Goal: Task Accomplishment & Management: Complete application form

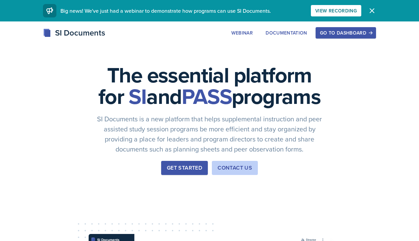
click at [171, 172] on div "Get Started" at bounding box center [184, 168] width 35 height 8
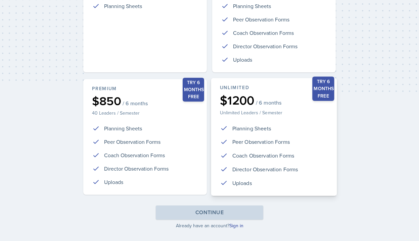
scroll to position [156, 0]
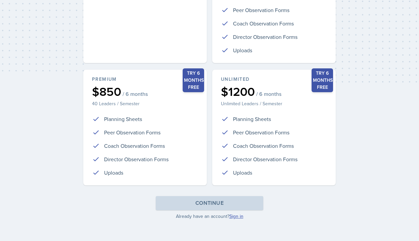
click at [235, 217] on link "Sign in" at bounding box center [236, 216] width 14 height 7
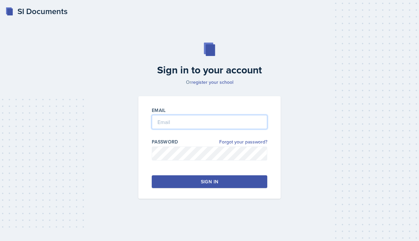
type input "[PERSON_NAME][EMAIL_ADDRESS][PERSON_NAME][DOMAIN_NAME]"
click at [204, 182] on div "Sign in" at bounding box center [209, 182] width 17 height 7
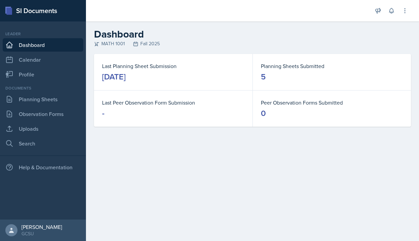
click at [267, 73] on dd "5" at bounding box center [332, 76] width 142 height 11
click at [36, 101] on link "Planning Sheets" at bounding box center [43, 99] width 81 height 13
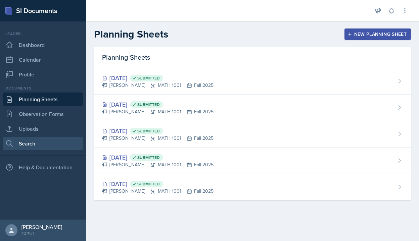
click at [41, 145] on link "Search" at bounding box center [43, 143] width 81 height 13
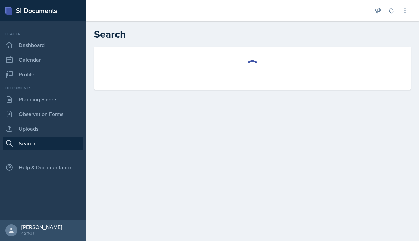
select select "all"
select select "1"
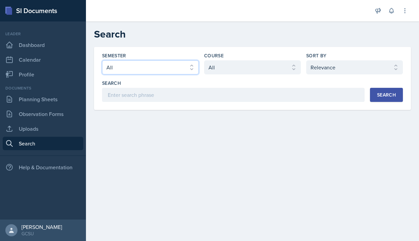
click at [107, 72] on select "Select semester All Fall 2025 Spring 2025 Fall 2024 Spring 2024 Fall 2023 Sprin…" at bounding box center [150, 67] width 97 height 14
click at [102, 60] on select "Select semester All Fall 2025 Spring 2025 Fall 2024 Spring 2024 Fall 2023 Sprin…" at bounding box center [150, 67] width 97 height 14
click at [128, 63] on select "Select semester All Fall 2025 Spring 2025 Fall 2024 Spring 2024 Fall 2023 Sprin…" at bounding box center [150, 67] width 97 height 14
select select "e7b6c66a-987a-4ab3-92d3-5526cc86007b"
click at [102, 60] on select "Select semester All Fall 2025 Spring 2025 Fall 2024 Spring 2024 Fall 2023 Sprin…" at bounding box center [150, 67] width 97 height 14
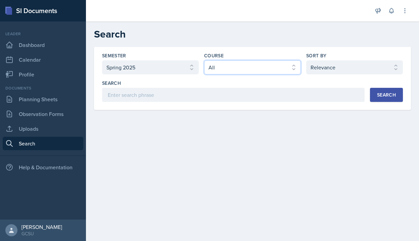
click at [277, 71] on select "Select course All ACCT 3101 ACCT 3102 ASTR 1000 BIOL 1100 BIOL 1107 BIOL 1108 B…" at bounding box center [252, 67] width 97 height 14
select select "c791e157-50e7-4c52-bb41-8889e21dc1fd"
click at [204, 60] on select "Select course All ACCT 3101 ACCT 3102 ASTR 1000 BIOL 1100 BIOL 1107 BIOL 1108 B…" at bounding box center [252, 67] width 97 height 14
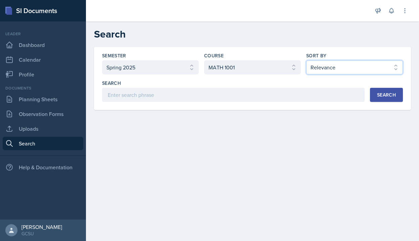
click at [329, 66] on select "Select sort by Relevance Document Date (Asc) Document Date (Desc)" at bounding box center [354, 67] width 97 height 14
select select "2"
click at [306, 60] on select "Select sort by Relevance Document Date (Asc) Document Date (Desc)" at bounding box center [354, 67] width 97 height 14
click at [381, 90] on button "Search" at bounding box center [386, 95] width 33 height 14
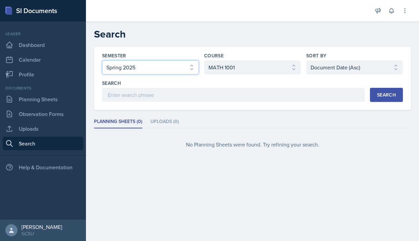
click at [163, 70] on select "Select semester All Fall 2025 Spring 2025 Fall 2024 Spring 2024 Fall 2023 Sprin…" at bounding box center [150, 67] width 97 height 14
select select "b95d2253-5877-4a86-98d0-f81876ad46d6"
click at [102, 60] on select "Select semester All Fall 2025 Spring 2025 Fall 2024 Spring 2024 Fall 2023 Sprin…" at bounding box center [150, 67] width 97 height 14
click at [383, 94] on div "Search" at bounding box center [386, 94] width 19 height 5
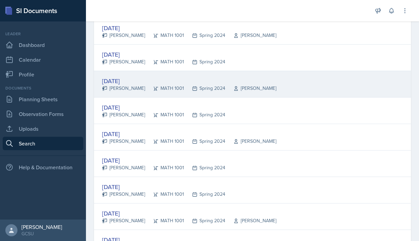
scroll to position [299, 0]
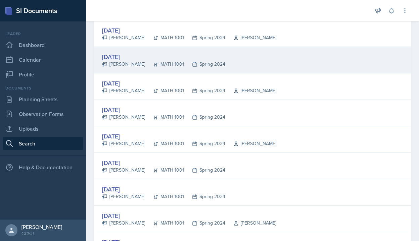
click at [125, 56] on div "[DATE]" at bounding box center [163, 56] width 123 height 9
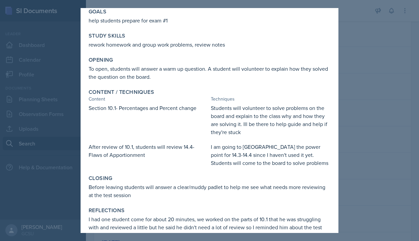
scroll to position [52, 0]
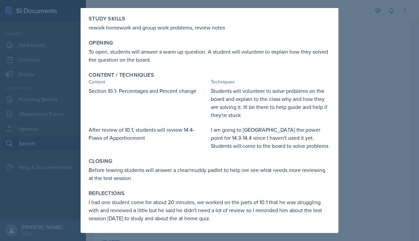
click at [349, 116] on div at bounding box center [209, 120] width 419 height 241
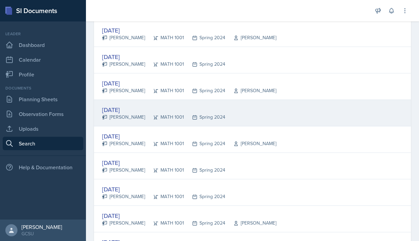
click at [132, 109] on div "[DATE]" at bounding box center [163, 109] width 123 height 9
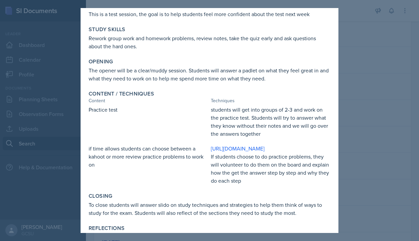
scroll to position [0, 0]
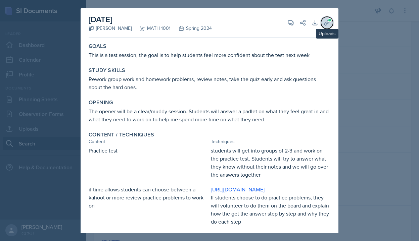
click at [325, 23] on icon at bounding box center [326, 22] width 7 height 7
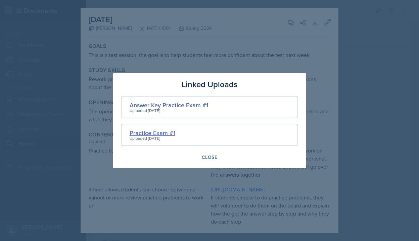
click at [148, 131] on div "Practice Exam #1" at bounding box center [153, 133] width 46 height 9
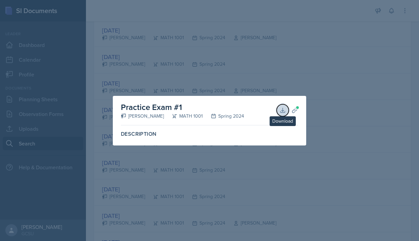
click at [284, 110] on icon at bounding box center [282, 110] width 7 height 7
click at [267, 69] on div at bounding box center [209, 120] width 419 height 241
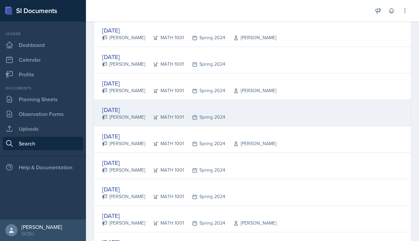
click at [116, 108] on div "[DATE]" at bounding box center [163, 109] width 123 height 9
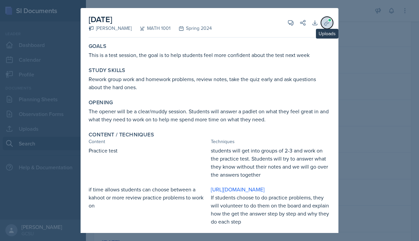
click at [328, 27] on button "Uploads" at bounding box center [327, 23] width 12 height 12
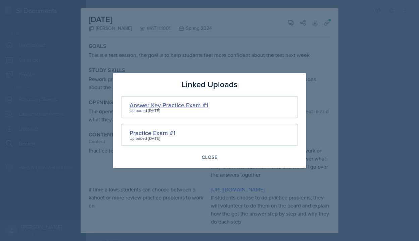
click at [180, 104] on div "Answer Key Practice Exam #1" at bounding box center [169, 105] width 79 height 9
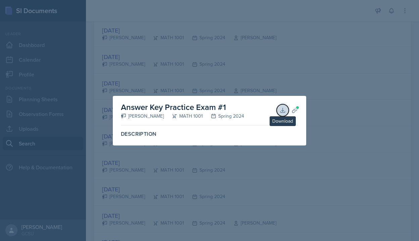
click at [282, 111] on icon at bounding box center [282, 110] width 4 height 4
click at [331, 102] on div at bounding box center [209, 120] width 419 height 241
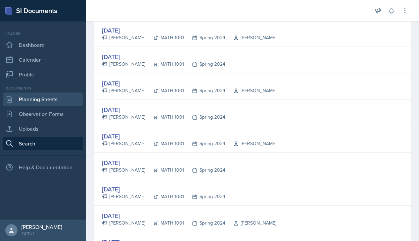
click at [40, 98] on link "Planning Sheets" at bounding box center [43, 99] width 81 height 13
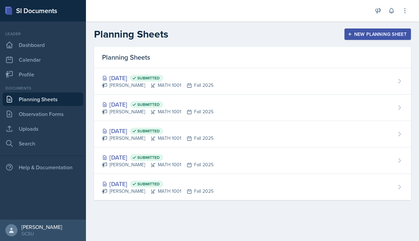
click at [369, 36] on div "New Planning Sheet" at bounding box center [378, 34] width 58 height 5
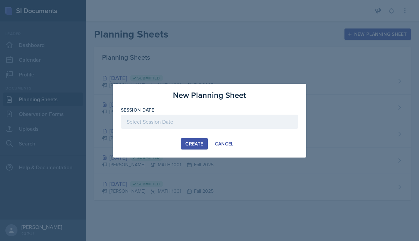
click at [184, 122] on div at bounding box center [209, 122] width 177 height 14
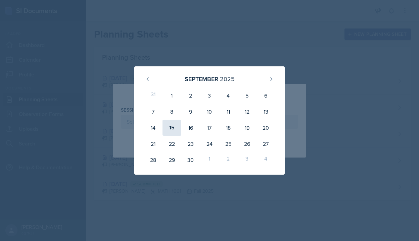
click at [171, 132] on div "15" at bounding box center [171, 128] width 19 height 16
type input "[DATE]"
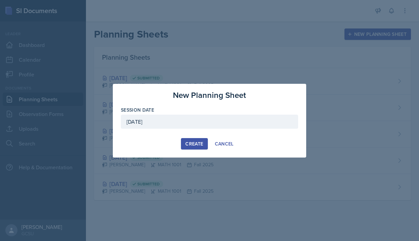
click at [196, 144] on div "Create" at bounding box center [194, 143] width 18 height 5
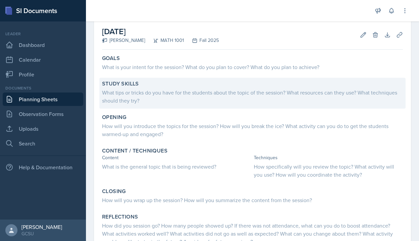
scroll to position [33, 0]
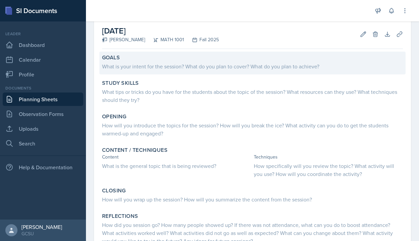
click at [139, 67] on div "What is your intent for the session? What do you plan to cover? What do you pla…" at bounding box center [252, 66] width 301 height 8
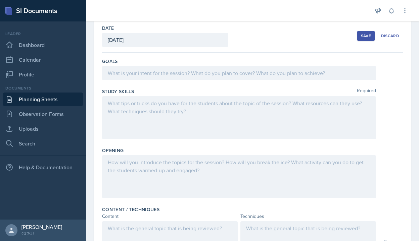
scroll to position [31, 0]
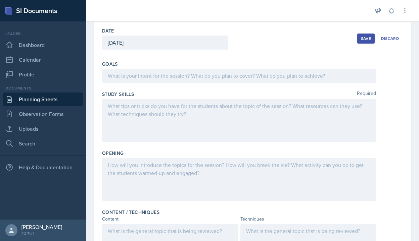
click at [119, 78] on div at bounding box center [239, 76] width 274 height 14
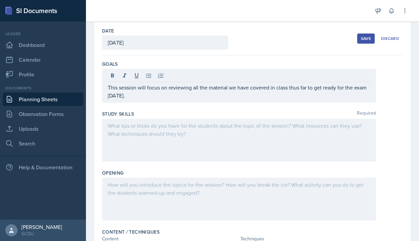
click at [118, 131] on div at bounding box center [239, 140] width 274 height 43
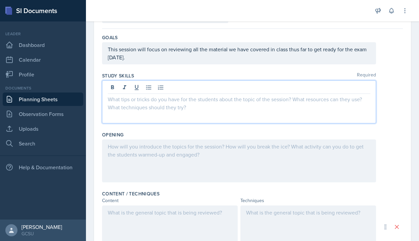
scroll to position [58, 0]
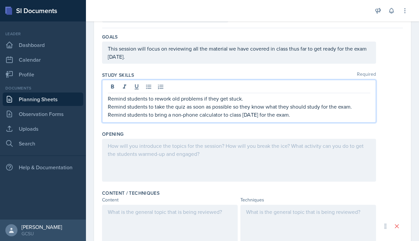
click at [115, 156] on div at bounding box center [239, 160] width 274 height 43
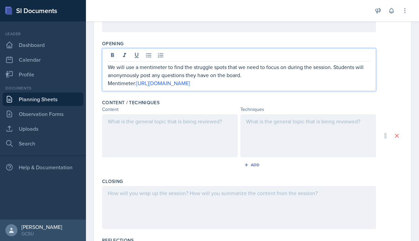
scroll to position [150, 0]
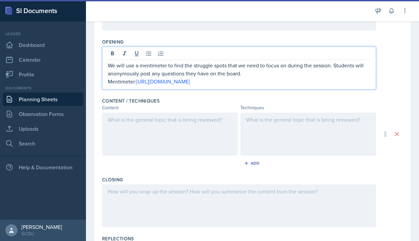
click at [117, 131] on div at bounding box center [170, 134] width 136 height 43
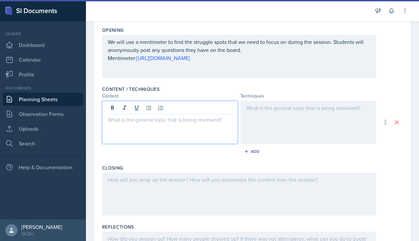
paste div
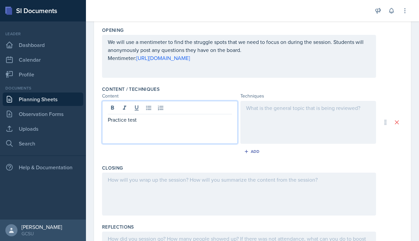
click at [132, 119] on p "Practice test" at bounding box center [170, 120] width 124 height 8
click at [130, 121] on p "Practice test" at bounding box center [170, 120] width 124 height 8
click at [268, 113] on div at bounding box center [308, 122] width 136 height 43
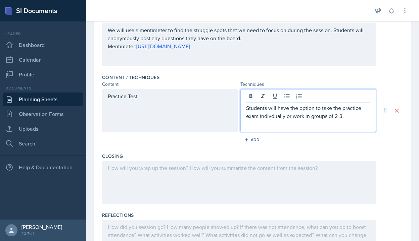
click at [271, 114] on p "Students will have the option to take the practice exam indivdually or work in …" at bounding box center [308, 112] width 124 height 16
click at [356, 117] on p "Students will have the option to take the practice exam individually or work in…" at bounding box center [308, 112] width 124 height 16
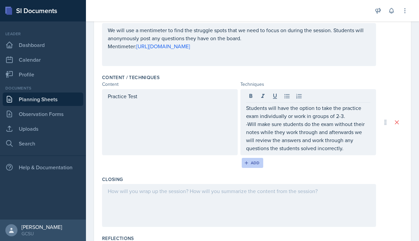
click at [246, 163] on icon "button" at bounding box center [246, 162] width 3 height 3
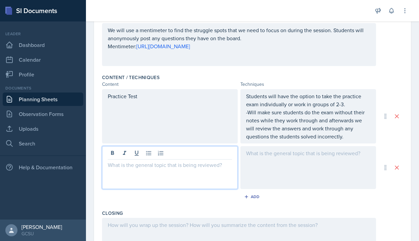
click at [115, 152] on div at bounding box center [170, 167] width 136 height 43
click at [256, 159] on div at bounding box center [308, 167] width 136 height 43
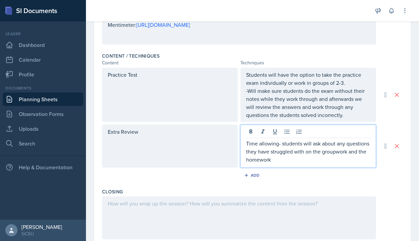
scroll to position [196, 0]
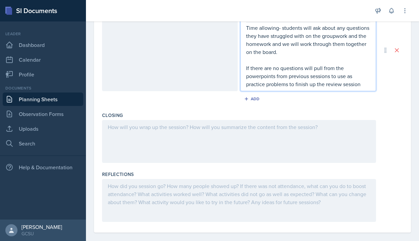
click at [139, 131] on p at bounding box center [239, 127] width 262 height 8
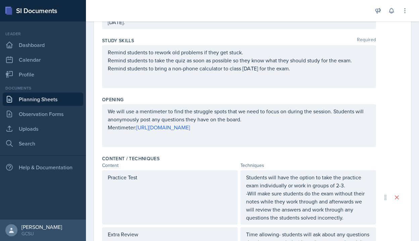
scroll to position [0, 0]
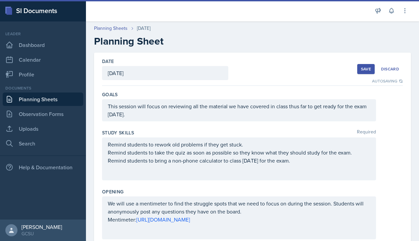
click at [361, 65] on button "Save" at bounding box center [365, 69] width 17 height 10
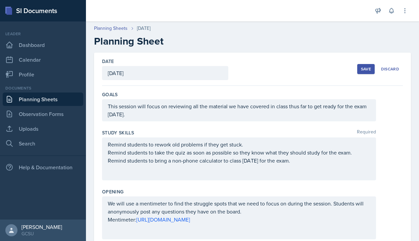
click at [365, 72] on button "Save" at bounding box center [365, 69] width 17 height 10
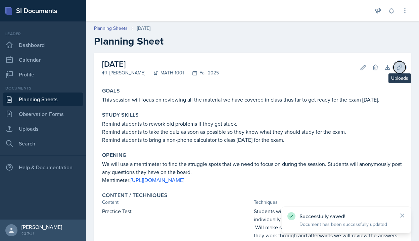
click at [398, 71] on button "Uploads" at bounding box center [399, 67] width 12 height 12
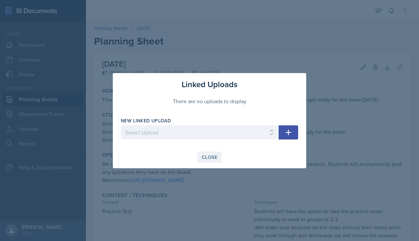
click at [209, 158] on div "Close" at bounding box center [209, 157] width 15 height 5
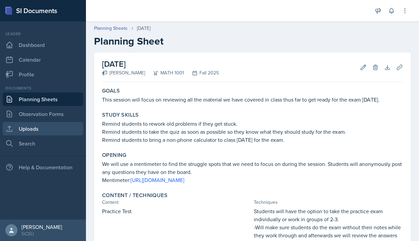
click at [30, 131] on link "Uploads" at bounding box center [43, 128] width 81 height 13
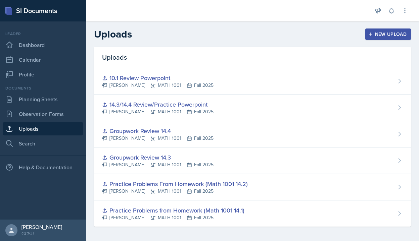
click at [397, 33] on div "New Upload" at bounding box center [387, 34] width 37 height 5
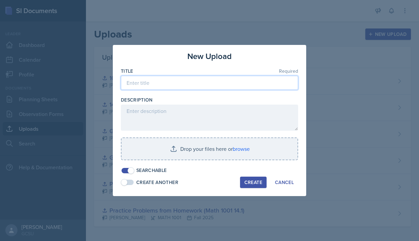
click at [206, 87] on input at bounding box center [209, 83] width 177 height 14
type input "Practice Exam #1"
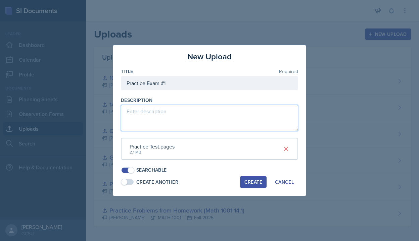
click at [185, 121] on textarea at bounding box center [209, 118] width 177 height 26
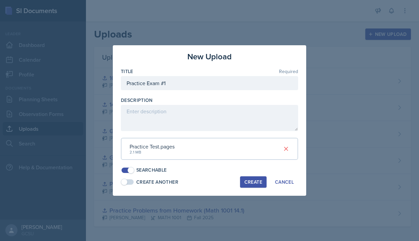
click at [251, 183] on div "Create" at bounding box center [253, 182] width 18 height 5
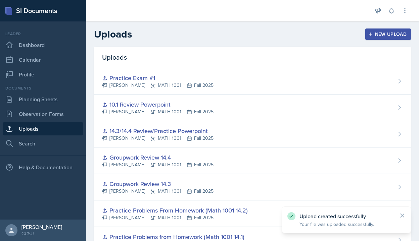
click at [387, 34] on div "New Upload" at bounding box center [387, 34] width 37 height 5
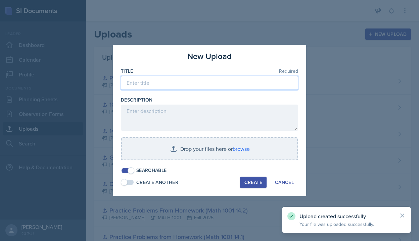
click at [225, 87] on input at bounding box center [209, 83] width 177 height 14
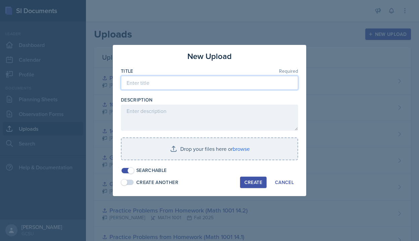
type input "T"
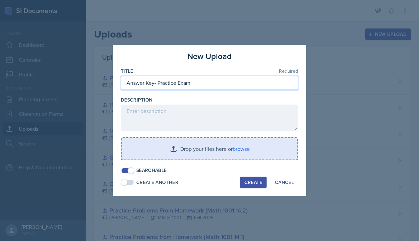
type input "Answer Key- Practice Exam"
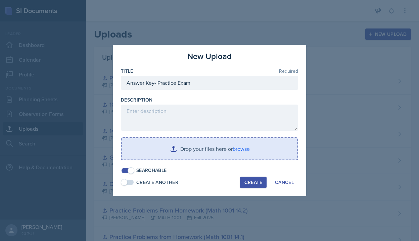
click at [196, 154] on input "file" at bounding box center [209, 148] width 176 height 21
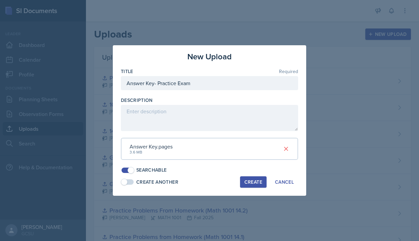
click at [249, 180] on div "Create" at bounding box center [253, 182] width 18 height 5
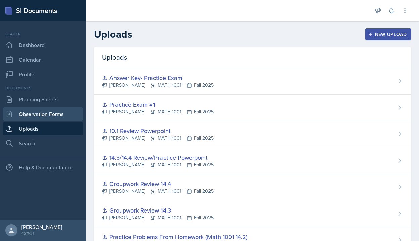
click at [40, 115] on link "Observation Forms" at bounding box center [43, 113] width 81 height 13
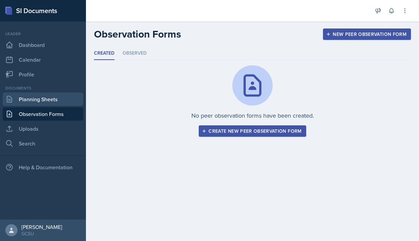
click at [57, 104] on link "Planning Sheets" at bounding box center [43, 99] width 81 height 13
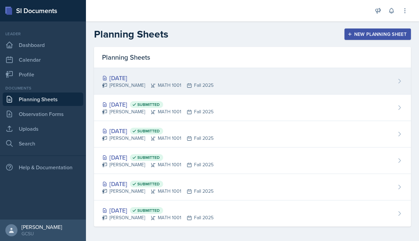
click at [124, 78] on div "[DATE]" at bounding box center [157, 77] width 111 height 9
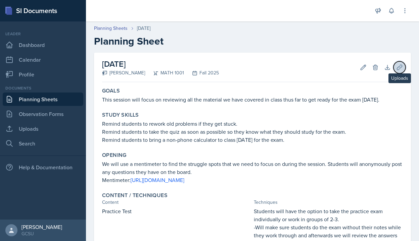
click at [399, 71] on button "Uploads" at bounding box center [399, 67] width 12 height 12
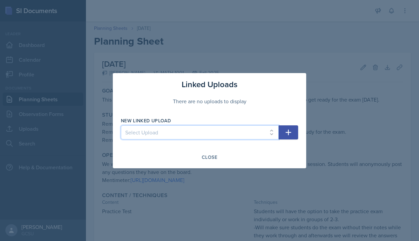
click at [137, 134] on select "Select Upload Practice Problems from Homework (Math 1001 14.1) Practice Problem…" at bounding box center [200, 132] width 158 height 14
select select "060fd99d-fed6-4f37-a24f-c578d71eb991"
click at [121, 125] on select "Select Upload Practice Problems from Homework (Math 1001 14.1) Practice Problem…" at bounding box center [200, 132] width 158 height 14
click at [286, 135] on icon "button" at bounding box center [288, 133] width 8 height 8
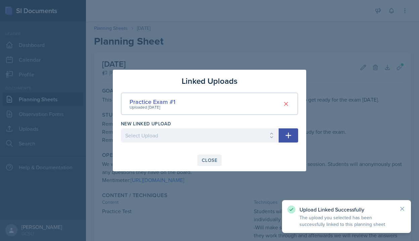
click at [211, 163] on div "Close" at bounding box center [209, 160] width 15 height 5
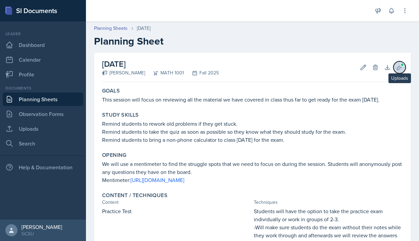
click at [400, 66] on icon at bounding box center [399, 67] width 5 height 5
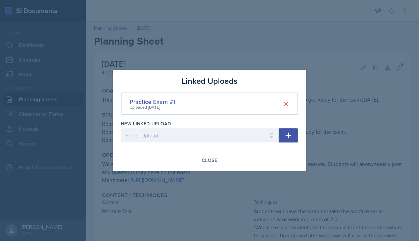
click at [292, 134] on icon "button" at bounding box center [288, 136] width 8 height 8
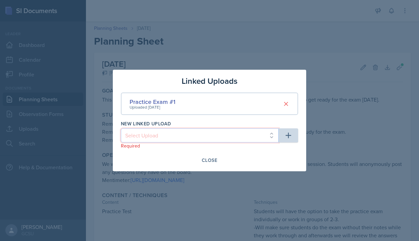
click at [245, 139] on select "Select Upload Practice Problems from Homework (Math 1001 14.1) Practice Problem…" at bounding box center [200, 136] width 158 height 14
select select "c92e83ca-ed86-4a9a-800a-b468d0feee1e"
click at [121, 129] on select "Select Upload Practice Problems from Homework (Math 1001 14.1) Practice Problem…" at bounding box center [200, 136] width 158 height 14
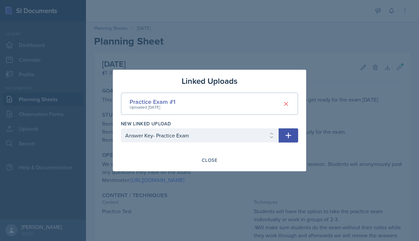
click at [289, 132] on icon "button" at bounding box center [288, 136] width 8 height 8
select select
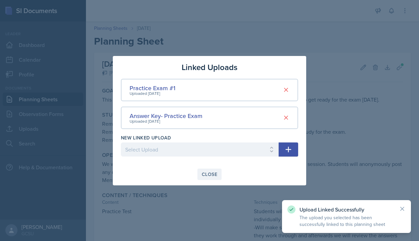
click at [210, 175] on div "Close" at bounding box center [209, 174] width 15 height 5
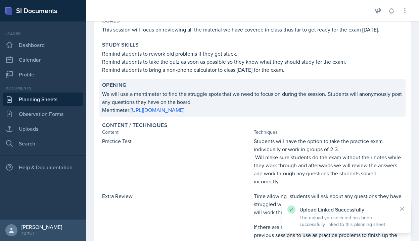
scroll to position [211, 0]
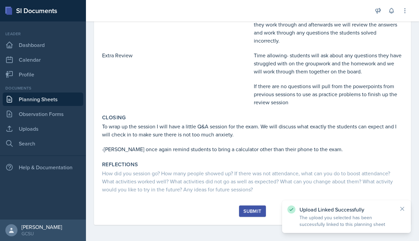
click at [249, 212] on div "Submit" at bounding box center [252, 211] width 18 height 5
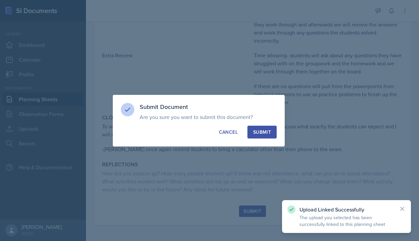
click at [266, 133] on div "Submit" at bounding box center [262, 132] width 18 height 7
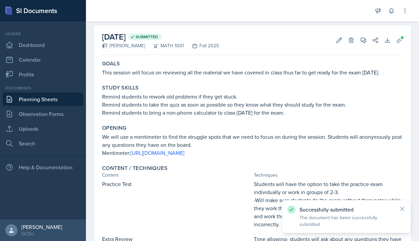
scroll to position [0, 0]
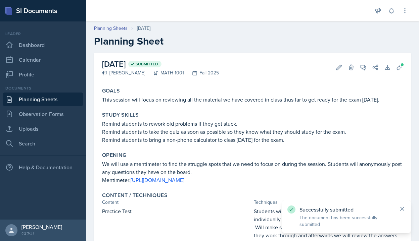
click at [403, 208] on icon at bounding box center [401, 208] width 3 height 3
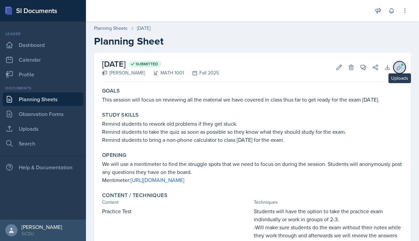
click at [400, 70] on icon at bounding box center [399, 67] width 7 height 7
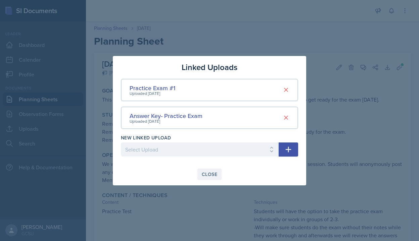
click at [211, 174] on div "Close" at bounding box center [209, 174] width 15 height 5
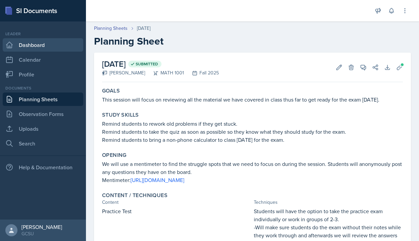
click at [49, 48] on link "Dashboard" at bounding box center [43, 44] width 81 height 13
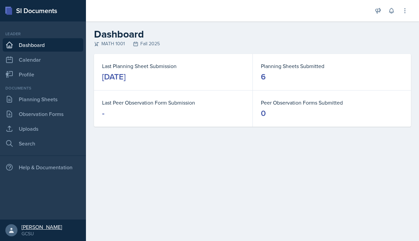
click at [12, 232] on icon at bounding box center [11, 230] width 5 height 5
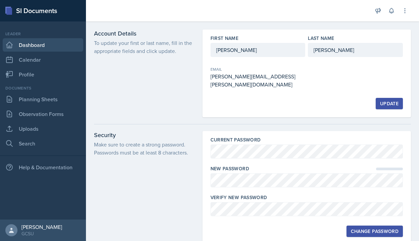
click at [37, 46] on link "Dashboard" at bounding box center [43, 44] width 81 height 13
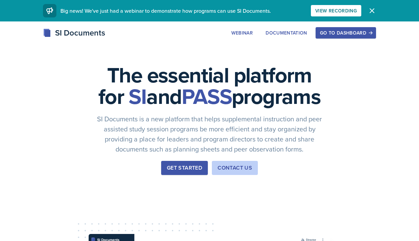
click at [189, 175] on button "Get Started" at bounding box center [184, 168] width 47 height 14
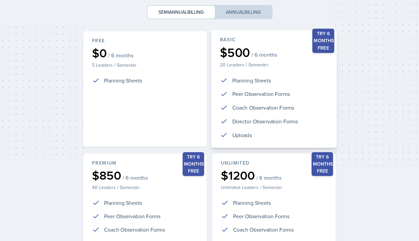
scroll to position [156, 0]
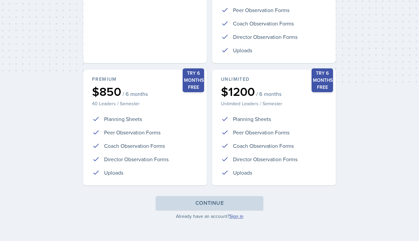
click at [240, 218] on link "Sign in" at bounding box center [236, 216] width 14 height 7
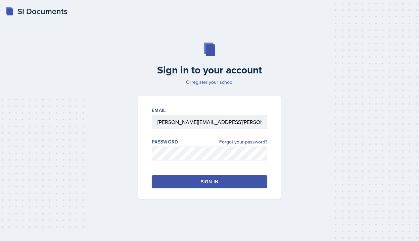
click at [210, 183] on div "Sign in" at bounding box center [209, 182] width 17 height 7
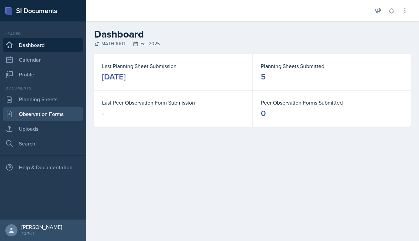
click at [38, 117] on link "Observation Forms" at bounding box center [43, 113] width 81 height 13
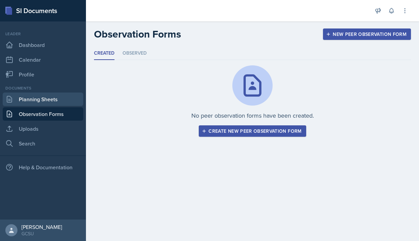
click at [43, 99] on link "Planning Sheets" at bounding box center [43, 99] width 81 height 13
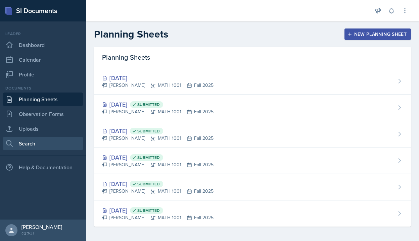
click at [33, 144] on link "Search" at bounding box center [43, 143] width 81 height 13
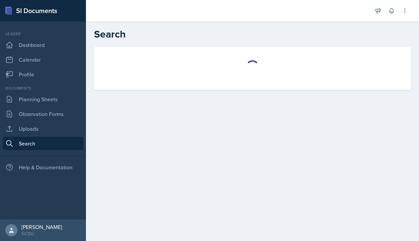
select select "all"
select select "1"
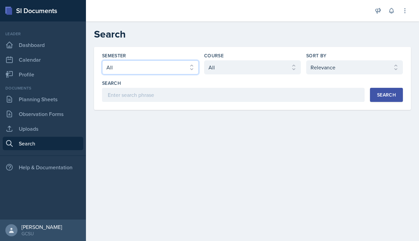
click at [130, 64] on select "Select semester All Fall 2025 Spring 2025 Fall 2024 Spring 2024 Fall 2023 Sprin…" at bounding box center [150, 67] width 97 height 14
select select "b95d2253-5877-4a86-98d0-f81876ad46d6"
click at [102, 60] on select "Select semester All Fall 2025 Spring 2025 Fall 2024 Spring 2024 Fall 2023 Sprin…" at bounding box center [150, 67] width 97 height 14
click at [259, 74] on div "Semester Select semester All Fall 2025 Spring 2025 Fall 2024 Spring 2024 Fall 2…" at bounding box center [252, 77] width 301 height 50
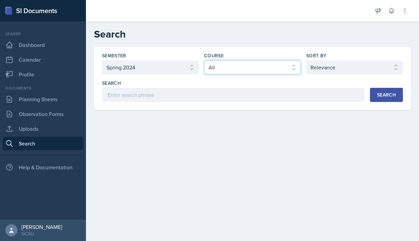
click at [259, 68] on select "Select course All ACCT 3101 ACCT 3102 ASTR 1000 BIOL 1100 BIOL 1107 BIOL 1108 B…" at bounding box center [252, 67] width 97 height 14
select select "c791e157-50e7-4c52-bb41-8889e21dc1fd"
click at [204, 60] on select "Select course All ACCT 3101 ACCT 3102 ASTR 1000 BIOL 1100 BIOL 1107 BIOL 1108 B…" at bounding box center [252, 67] width 97 height 14
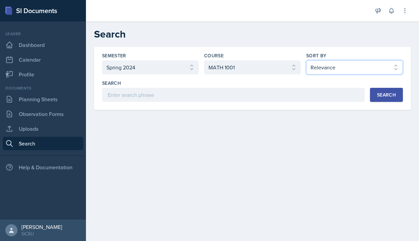
click at [316, 66] on select "Select sort by Relevance Document Date (Asc) Document Date (Desc)" at bounding box center [354, 67] width 97 height 14
select select "2"
click at [306, 60] on select "Select sort by Relevance Document Date (Asc) Document Date (Desc)" at bounding box center [354, 67] width 97 height 14
click at [386, 93] on div "Search" at bounding box center [386, 94] width 19 height 5
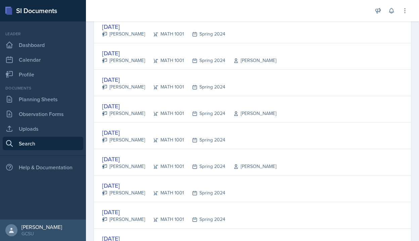
scroll to position [277, 0]
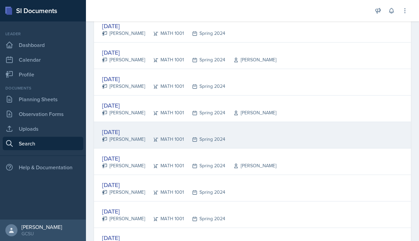
click at [115, 130] on div "[DATE]" at bounding box center [163, 132] width 123 height 9
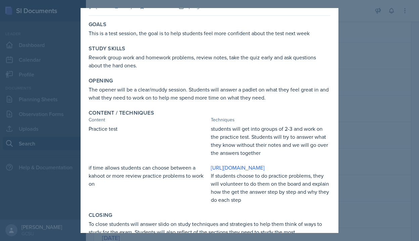
scroll to position [27, 0]
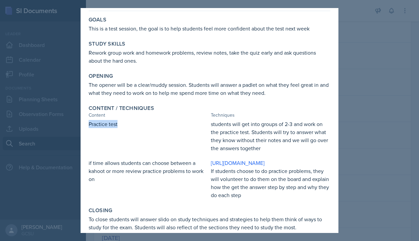
drag, startPoint x: 88, startPoint y: 125, endPoint x: 121, endPoint y: 126, distance: 33.6
click at [121, 126] on div "Content / Techniques Content Techniques Practice test students will get into gr…" at bounding box center [209, 152] width 247 height 100
copy p "Practice test"
click at [120, 144] on div "Practice test" at bounding box center [148, 136] width 119 height 32
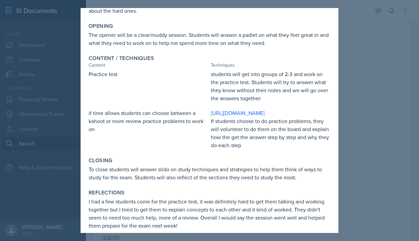
scroll to position [92, 0]
